Goal: Book appointment/travel/reservation

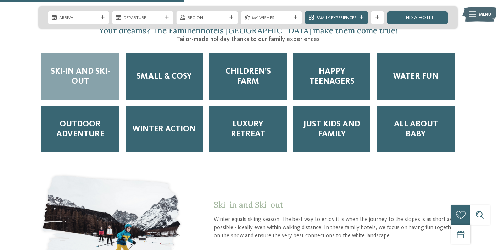
scroll to position [1066, 0]
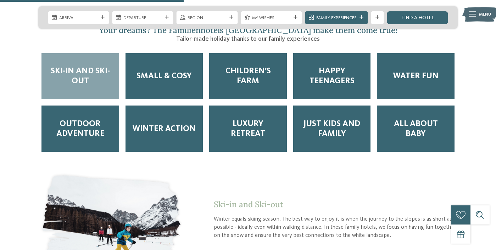
click at [77, 66] on span "Ski-in and Ski-out" at bounding box center [80, 76] width 65 height 20
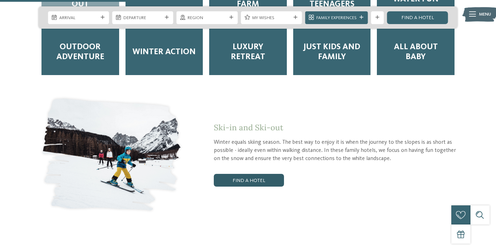
click at [238, 174] on link "Find a hotel" at bounding box center [249, 180] width 70 height 13
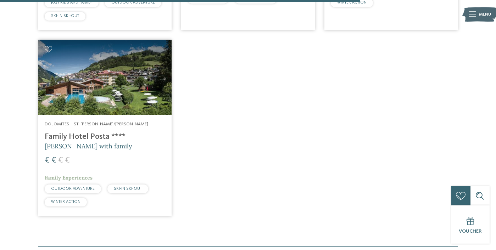
scroll to position [820, 0]
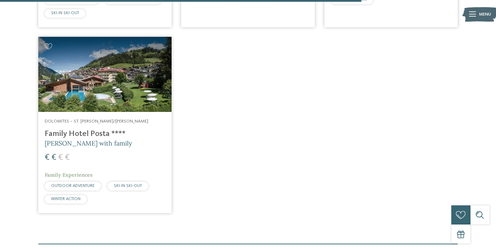
click at [92, 129] on h4 "Family Hotel Posta ****" at bounding box center [105, 134] width 120 height 10
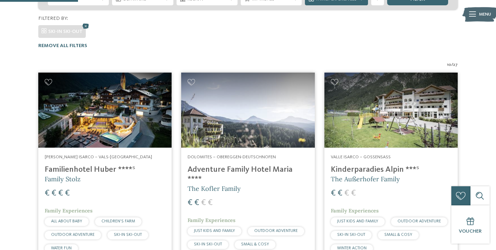
scroll to position [171, 0]
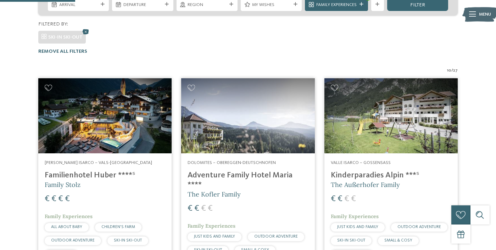
click at [356, 171] on h4 "Kinderparadies Alpin ***ˢ" at bounding box center [391, 176] width 120 height 10
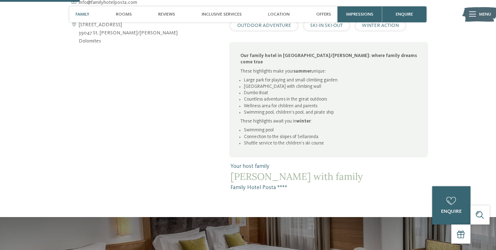
scroll to position [341, 0]
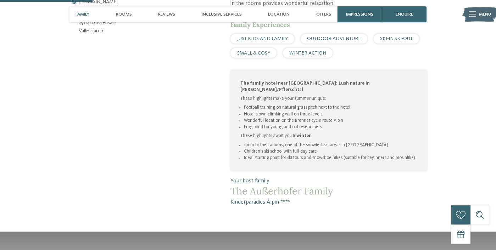
scroll to position [366, 0]
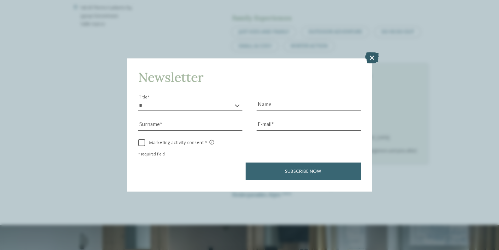
click at [373, 52] on icon at bounding box center [372, 57] width 14 height 11
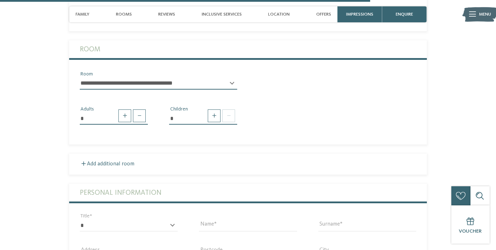
scroll to position [1443, 0]
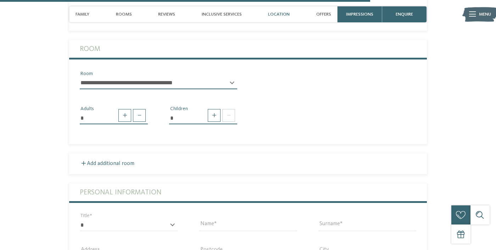
click at [278, 13] on span "Location" at bounding box center [279, 14] width 22 height 5
click at [141, 109] on span at bounding box center [139, 115] width 13 height 13
type input "*"
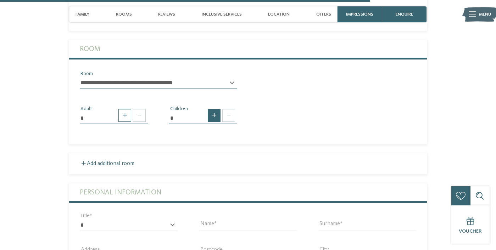
click at [214, 109] on span at bounding box center [214, 115] width 13 height 13
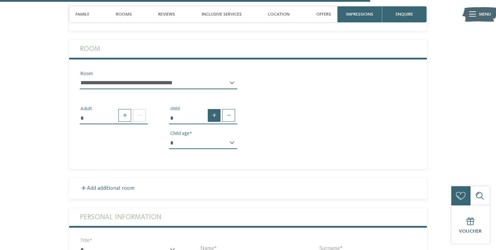
click at [214, 109] on span at bounding box center [214, 115] width 13 height 13
type input "*"
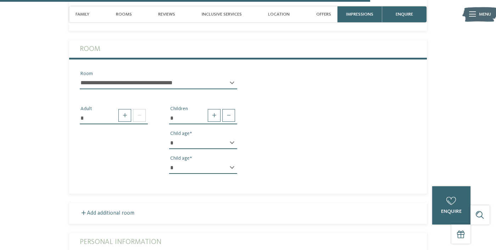
select select "*"
select select "**"
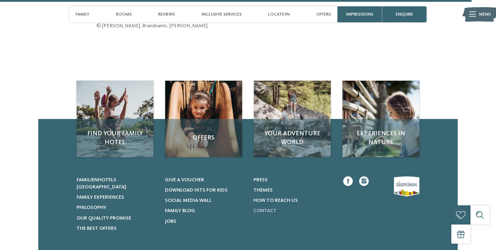
scroll to position [1899, 0]
